Goal: Information Seeking & Learning: Learn about a topic

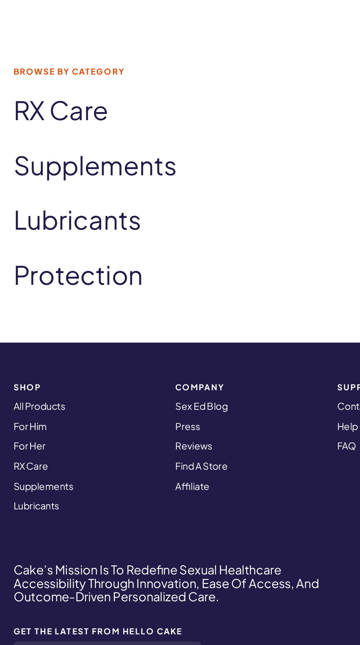
click at [115, 462] on link "Sex Ed Blog" at bounding box center [110, 461] width 29 height 7
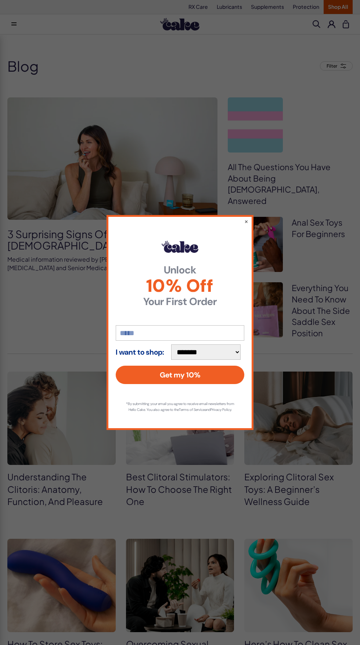
click at [246, 218] on button "×" at bounding box center [246, 220] width 4 height 7
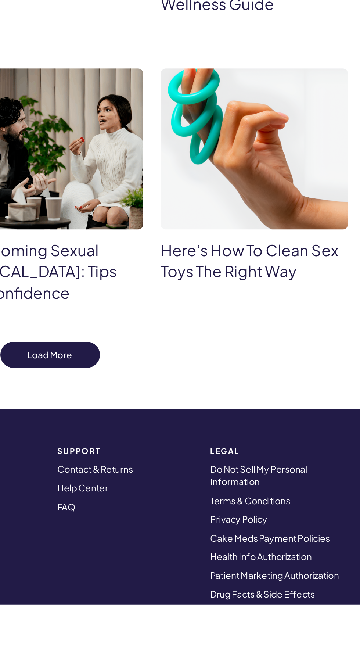
scroll to position [206, 0]
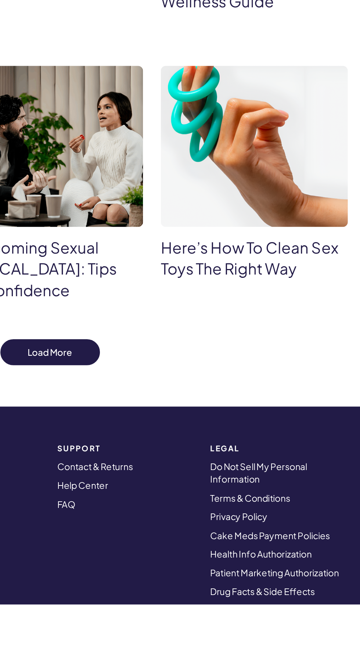
click at [176, 491] on button "Load More" at bounding box center [180, 498] width 58 height 15
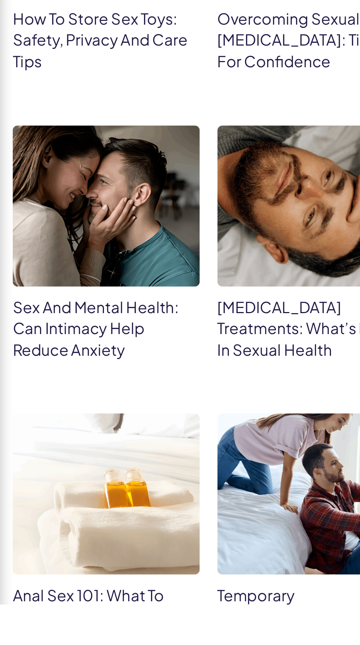
scroll to position [339, 0]
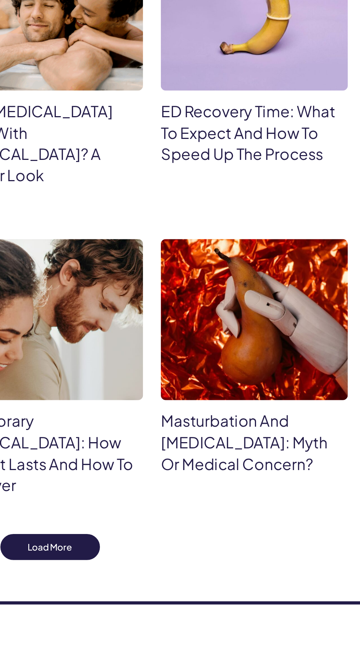
scroll to position [833, 0]
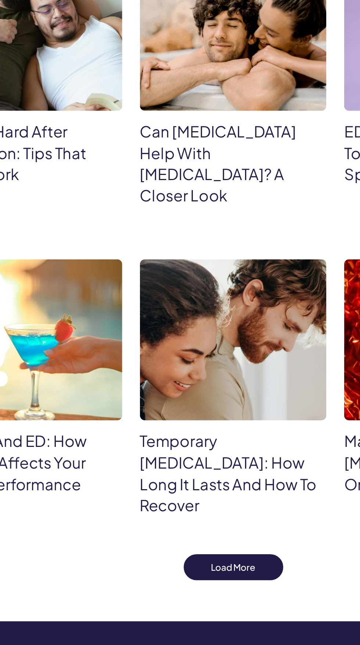
click at [159, 557] on button "Load More" at bounding box center [180, 564] width 58 height 15
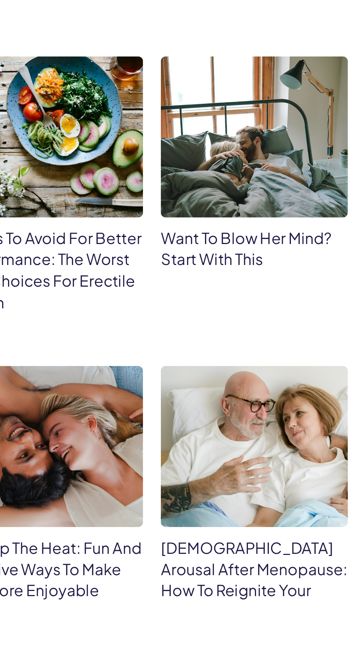
scroll to position [1076, 0]
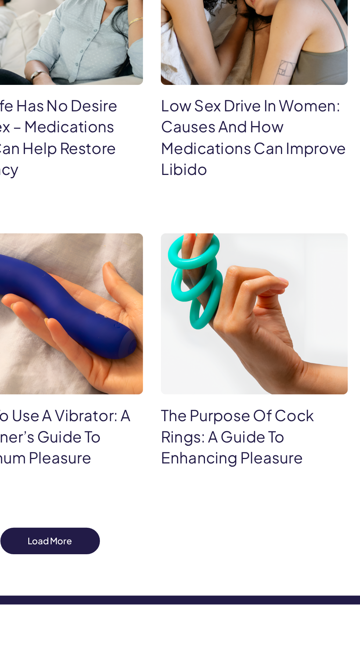
scroll to position [1508, 0]
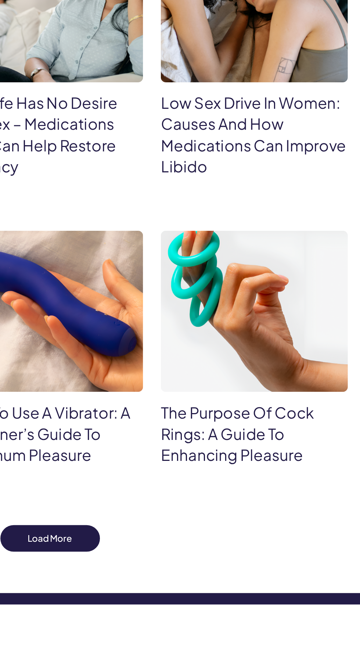
click at [190, 599] on button "Load More" at bounding box center [180, 606] width 58 height 15
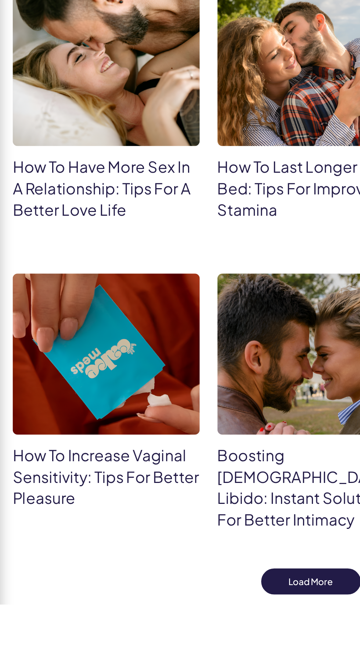
scroll to position [1877, 0]
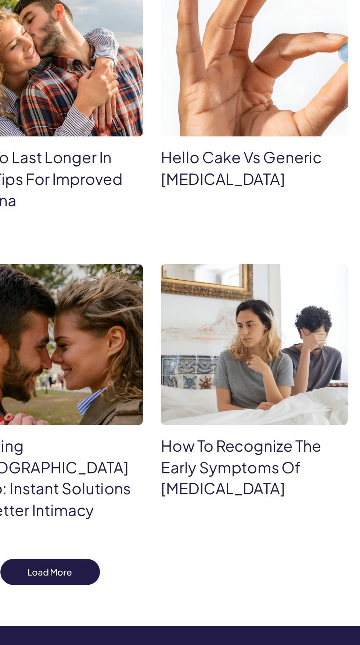
click at [178, 577] on button "Load More" at bounding box center [180, 584] width 58 height 15
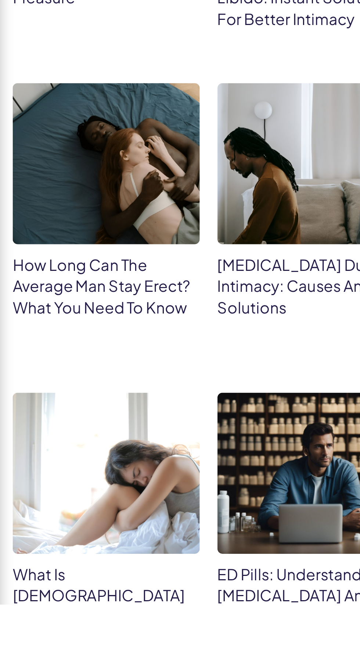
scroll to position [2121, 0]
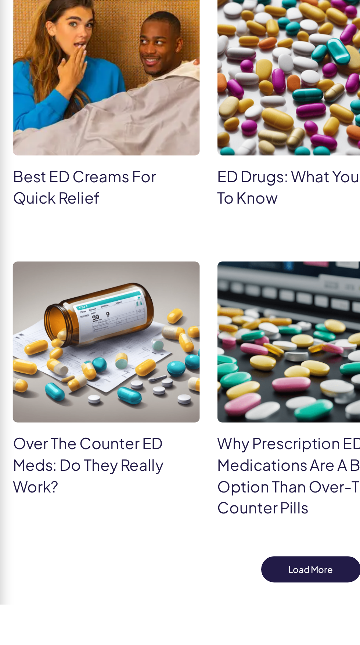
scroll to position [2530, 0]
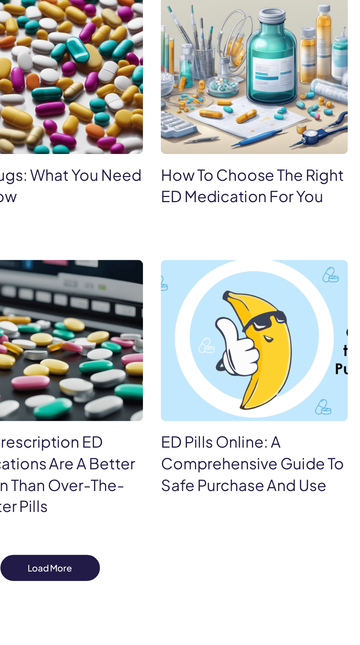
click at [169, 616] on button "Load More" at bounding box center [180, 623] width 58 height 15
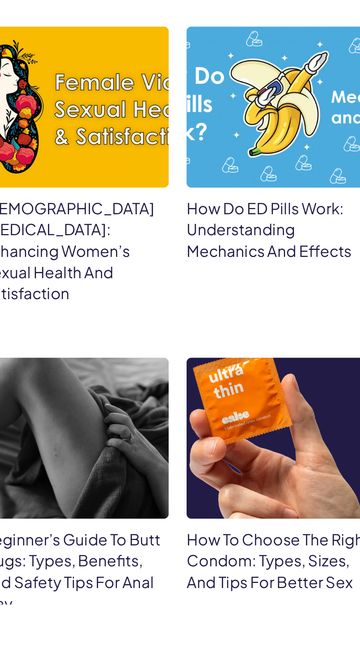
scroll to position [2848, 0]
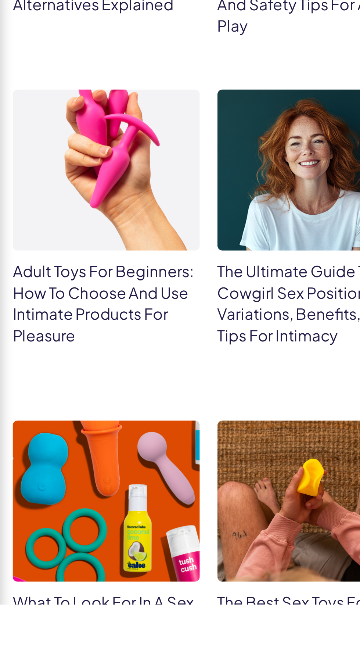
scroll to position [3185, 0]
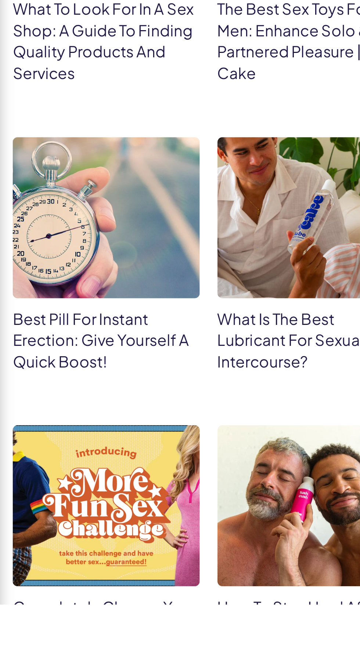
scroll to position [3524, 0]
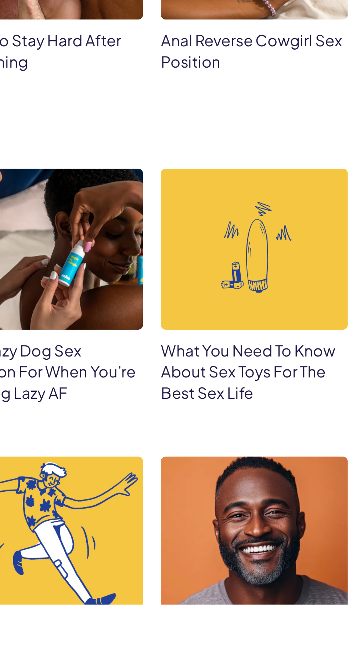
scroll to position [3856, 0]
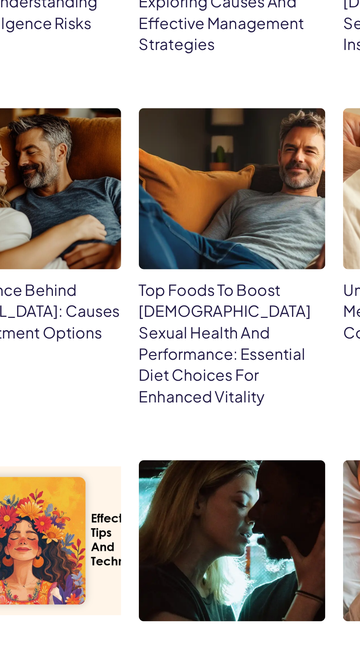
scroll to position [4251, 0]
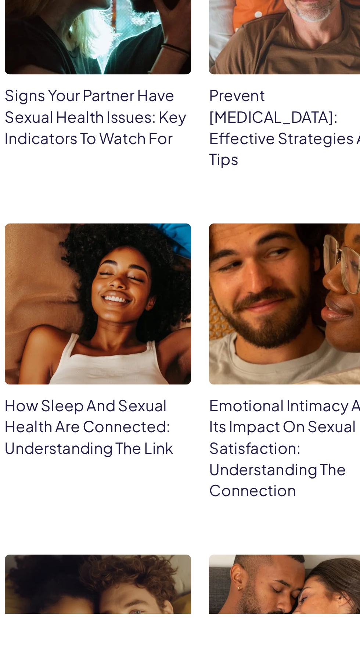
scroll to position [4562, 0]
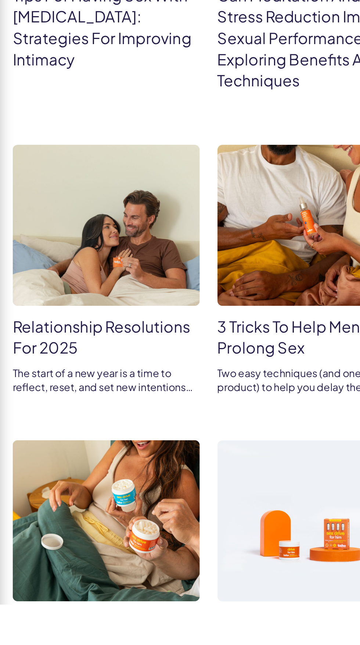
scroll to position [4980, 0]
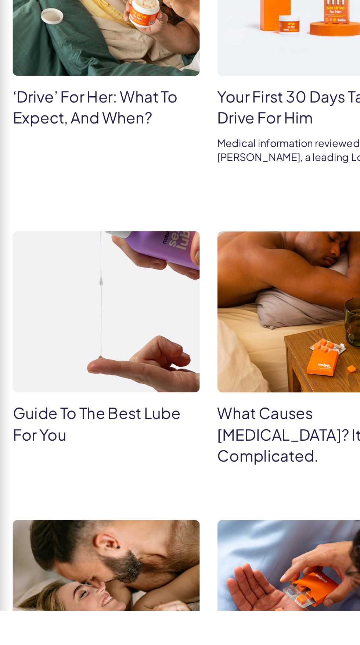
scroll to position [5326, 0]
